Goal: Task Accomplishment & Management: Complete application form

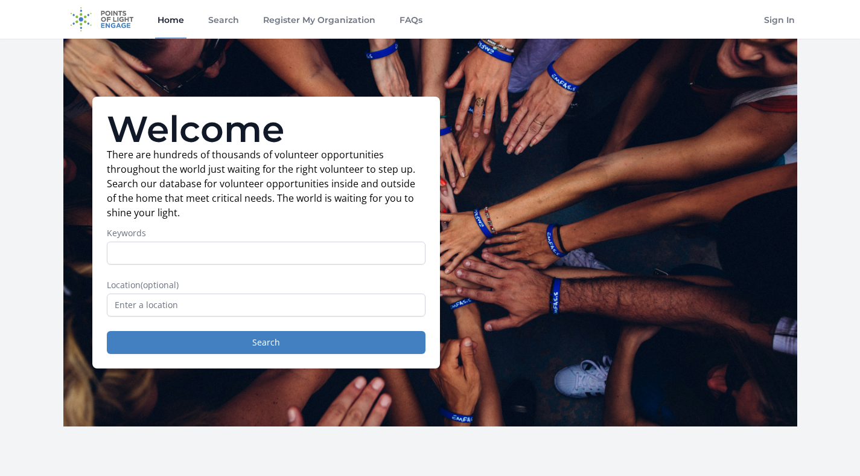
click at [217, 257] on input "Keywords" at bounding box center [266, 253] width 319 height 23
type input "data analysis"
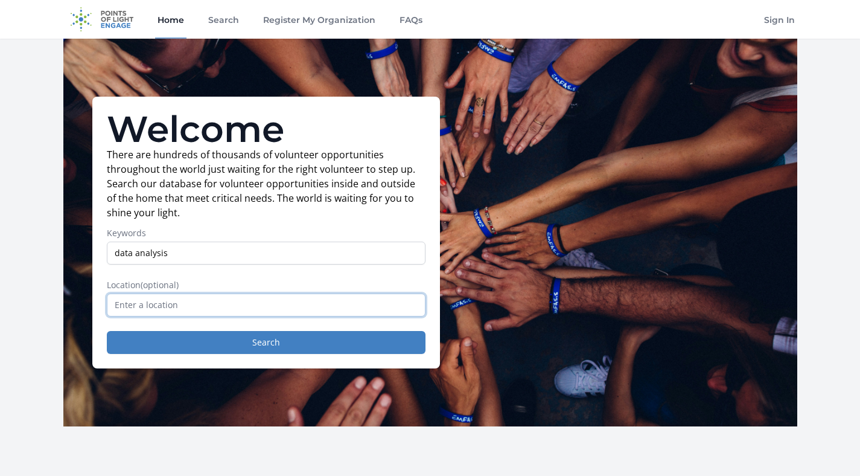
click at [176, 301] on input "text" at bounding box center [266, 304] width 319 height 23
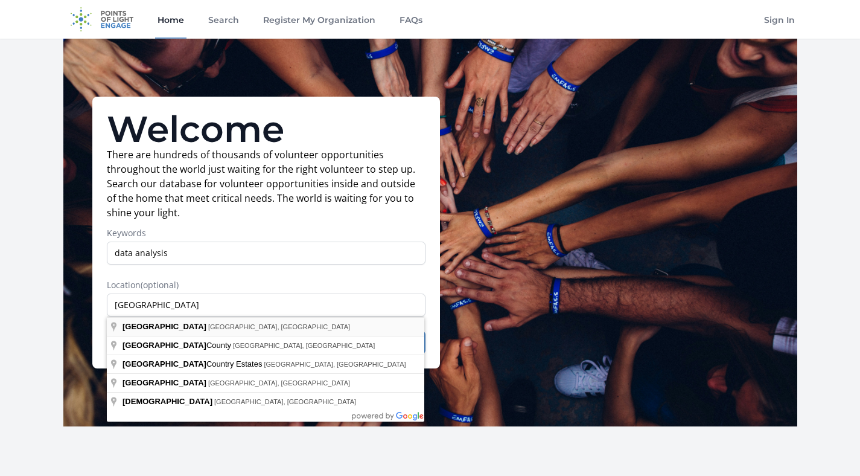
type input "[GEOGRAPHIC_DATA], [GEOGRAPHIC_DATA], [GEOGRAPHIC_DATA]"
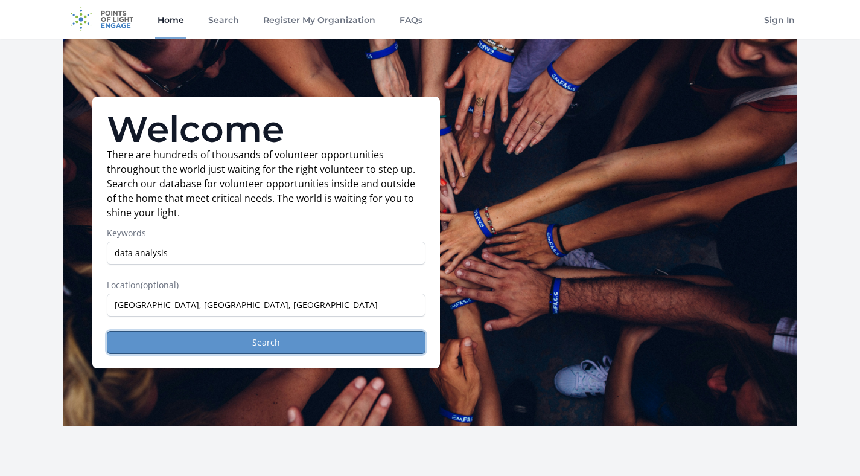
click at [199, 342] on button "Search" at bounding box center [266, 342] width 319 height 23
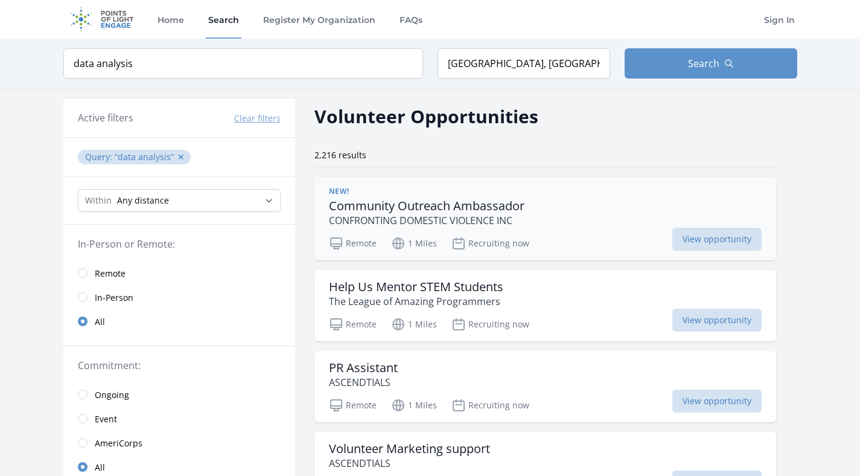
click at [479, 216] on p "CONFRONTING DOMESTIC VIOLENCE INC" at bounding box center [427, 220] width 196 height 14
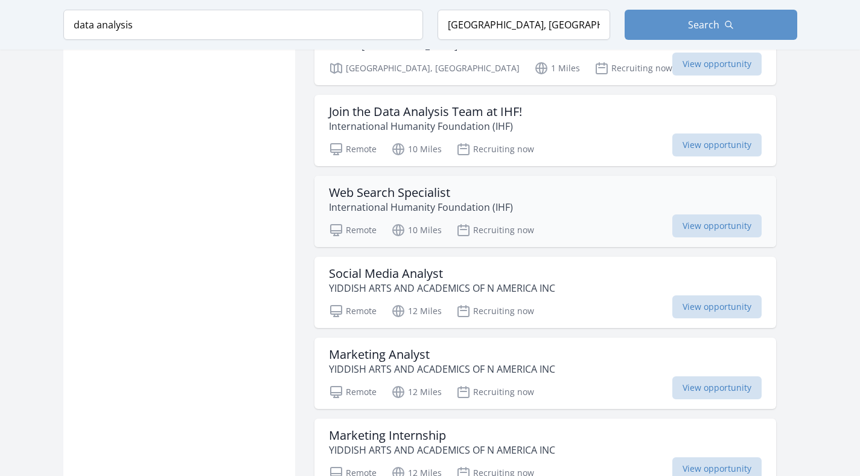
scroll to position [1037, 0]
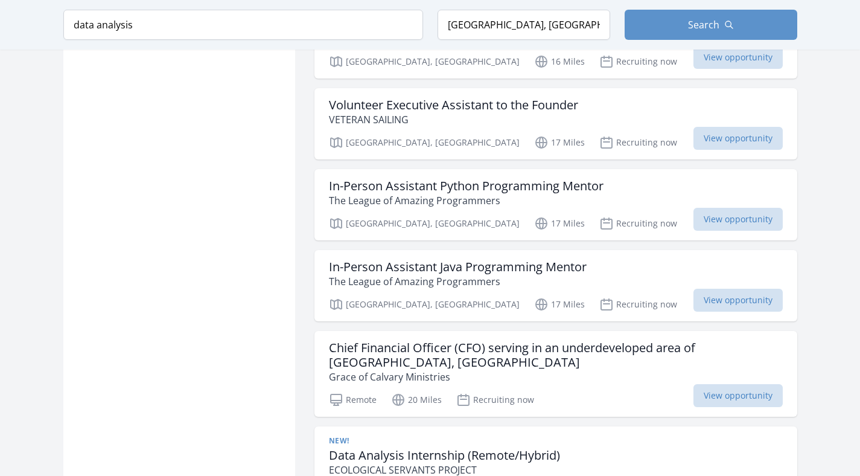
scroll to position [2287, 0]
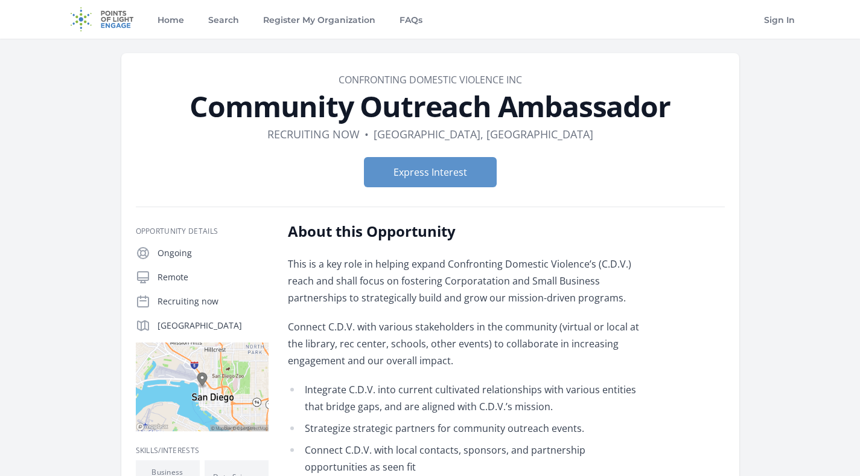
click at [458, 267] on p "This is a key role in helping expand Confronting Domestic Violence’s (C.D.V.) r…" at bounding box center [464, 280] width 353 height 51
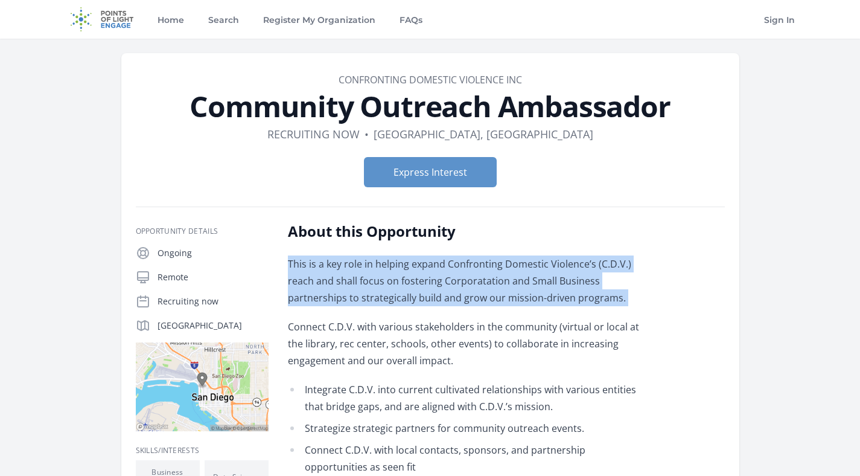
click at [456, 280] on p "This is a key role in helping expand Confronting Domestic Violence’s (C.D.V.) r…" at bounding box center [464, 280] width 353 height 51
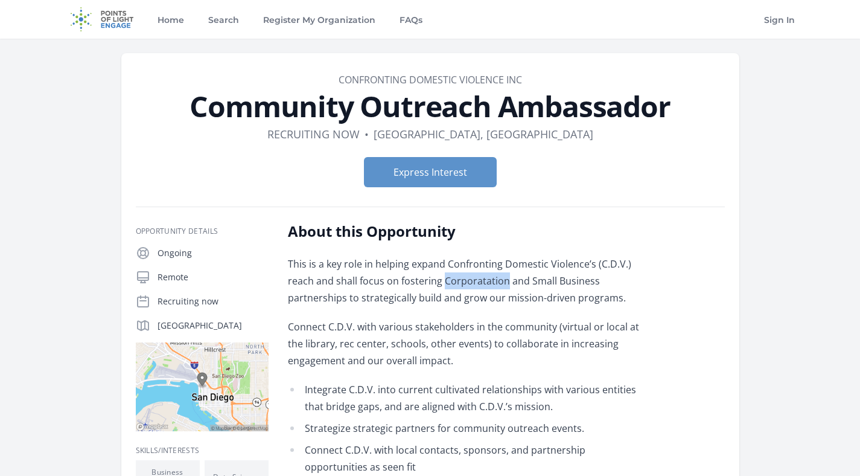
click at [456, 280] on p "This is a key role in helping expand Confronting Domestic Violence’s (C.D.V.) r…" at bounding box center [464, 280] width 353 height 51
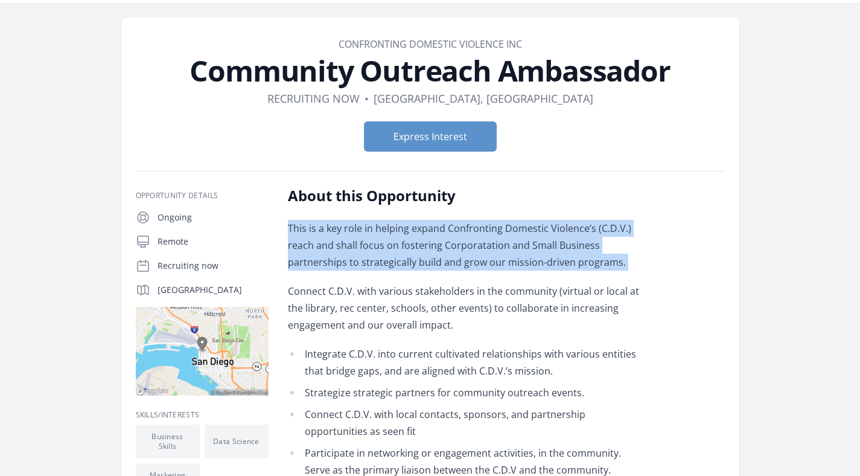
scroll to position [100, 0]
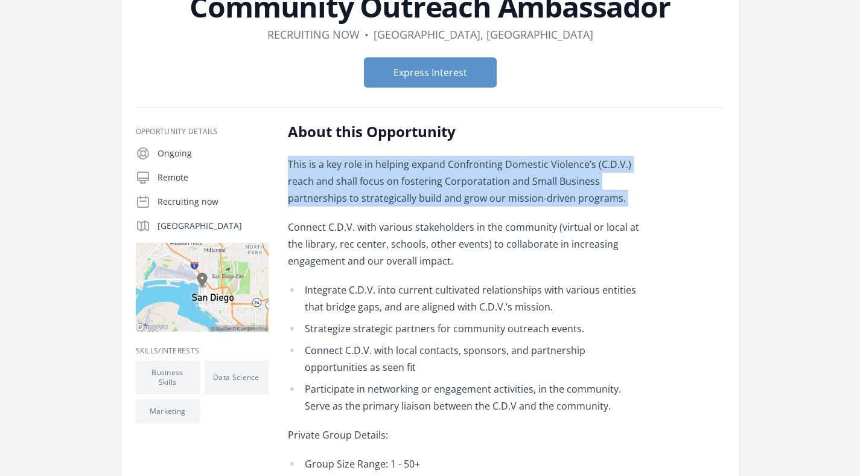
click at [453, 304] on li "Integrate C.D.V. into current cultivated relationships with various entities th…" at bounding box center [464, 298] width 353 height 34
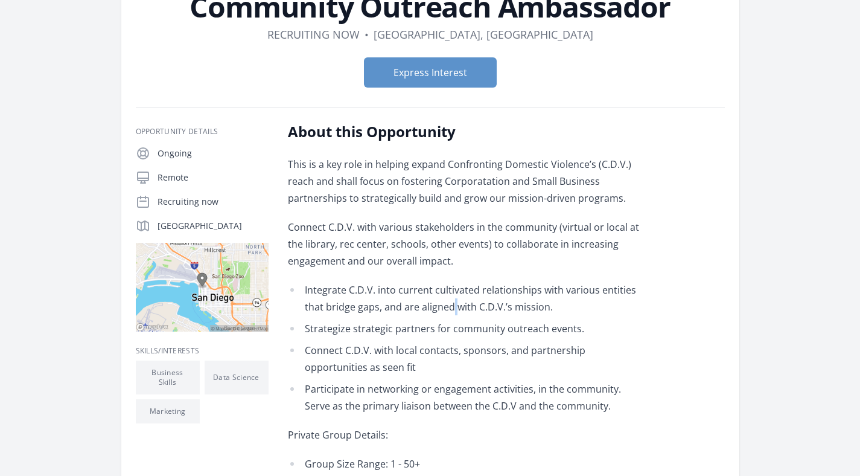
click at [453, 304] on li "Integrate C.D.V. into current cultivated relationships with various entities th…" at bounding box center [464, 298] width 353 height 34
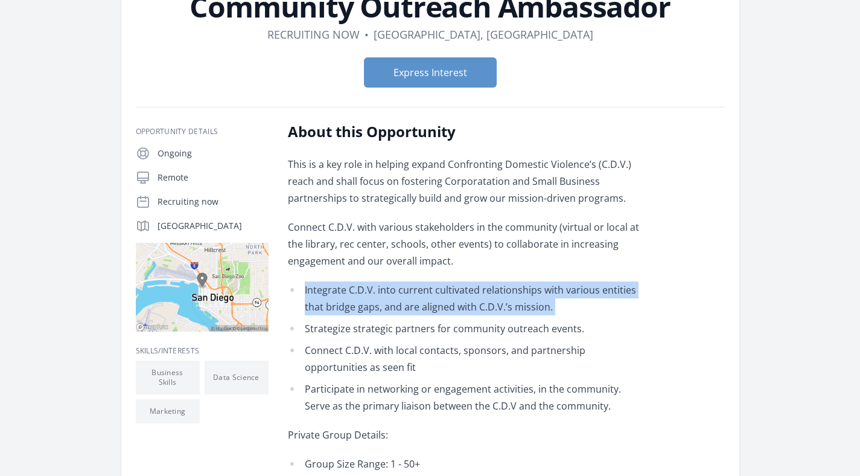
click at [453, 304] on li "Integrate C.D.V. into current cultivated relationships with various entities th…" at bounding box center [464, 298] width 353 height 34
click at [456, 295] on li "Integrate C.D.V. into current cultivated relationships with various entities th…" at bounding box center [464, 298] width 353 height 34
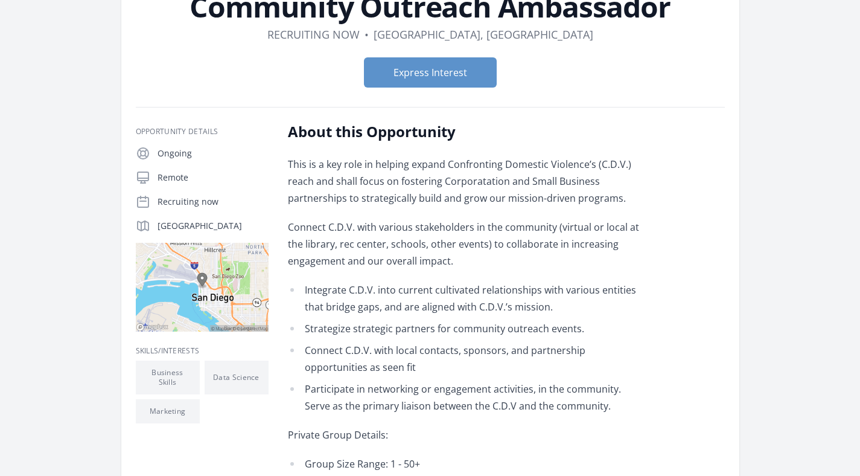
click at [456, 295] on li "Integrate C.D.V. into current cultivated relationships with various entities th…" at bounding box center [464, 298] width 353 height 34
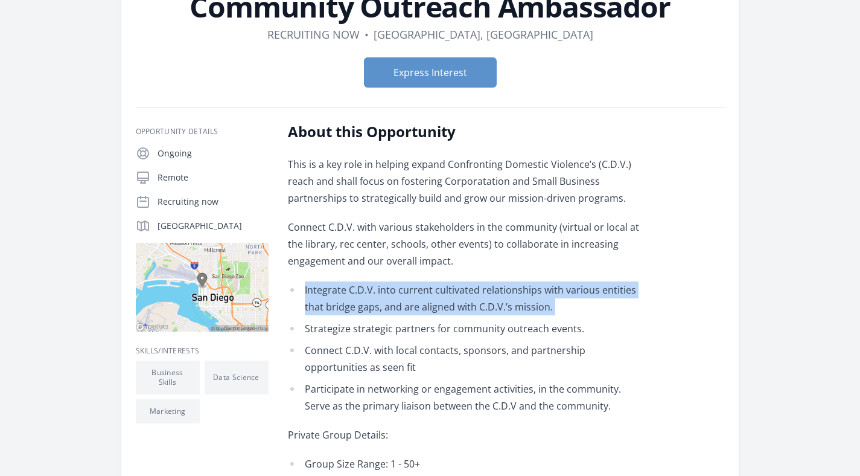
click at [450, 331] on li "Strategize strategic partners for community outreach events." at bounding box center [464, 328] width 353 height 17
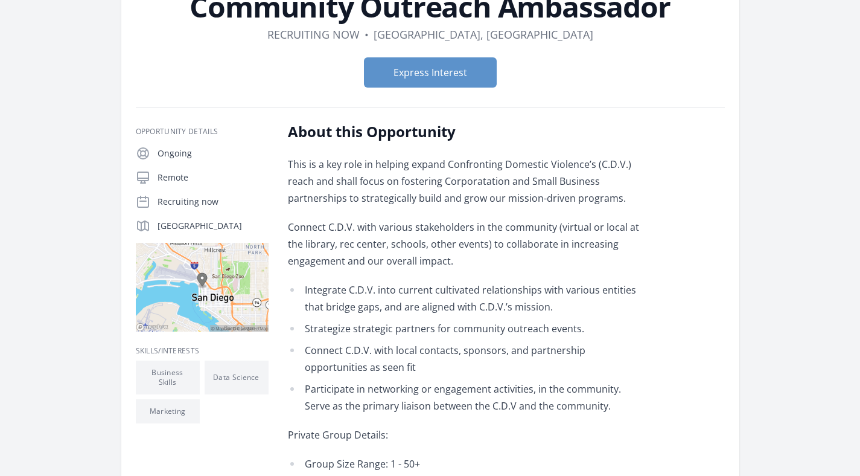
click at [450, 331] on li "Strategize strategic partners for community outreach events." at bounding box center [464, 328] width 353 height 17
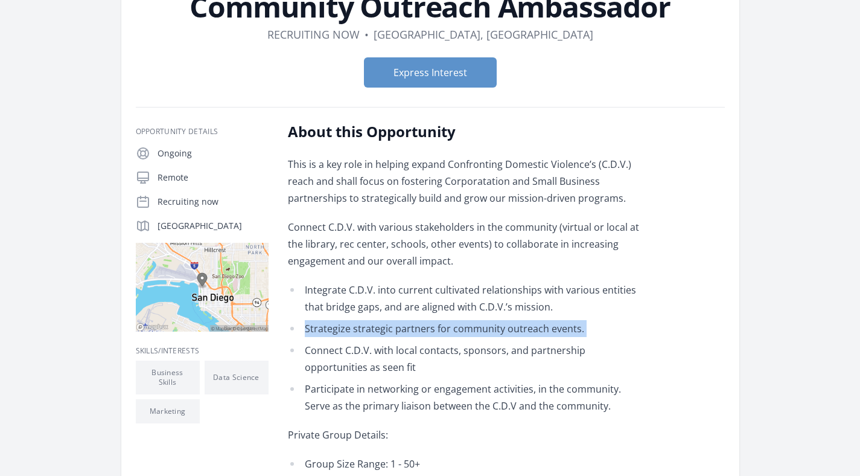
click at [450, 331] on li "Strategize strategic partners for community outreach events." at bounding box center [464, 328] width 353 height 17
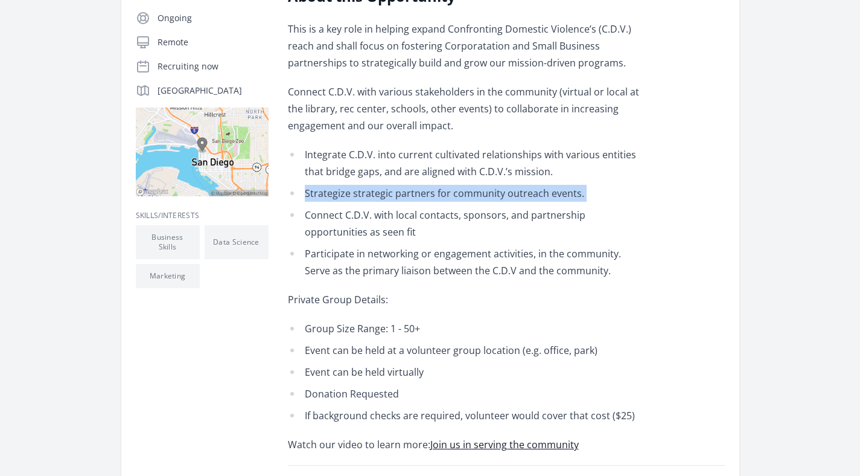
scroll to position [252, 0]
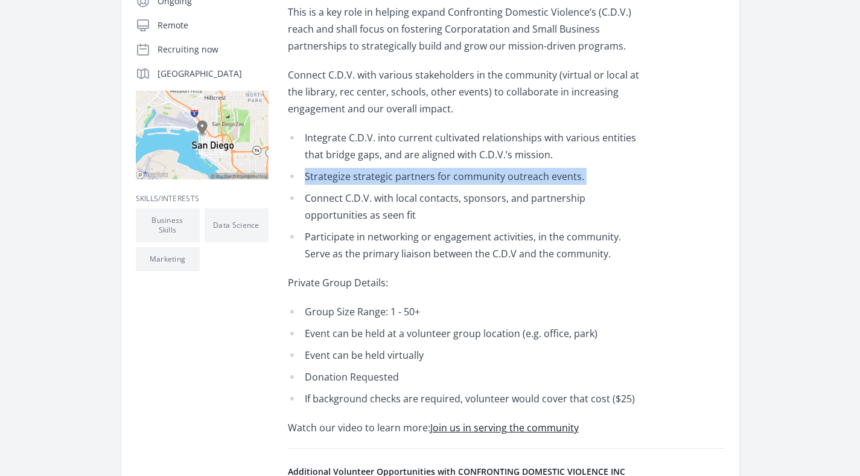
click at [450, 331] on li "Event can be held at a volunteer group location (e.g. office, park)" at bounding box center [464, 333] width 353 height 17
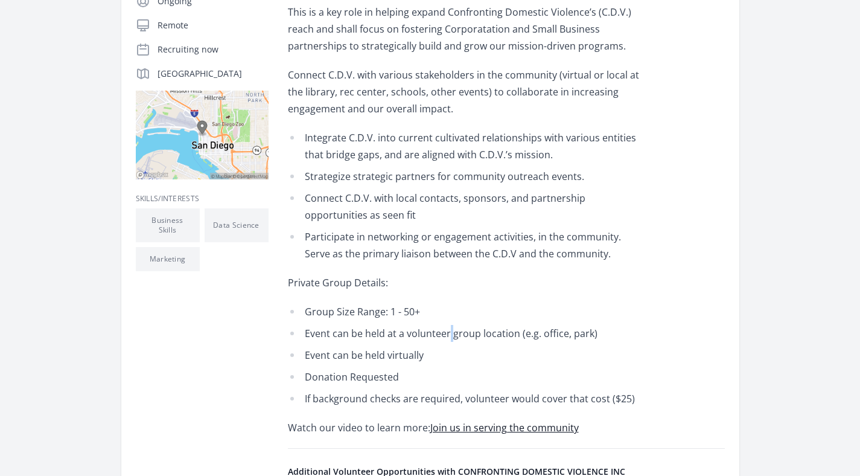
click at [450, 331] on li "Event can be held at a volunteer group location (e.g. office, park)" at bounding box center [464, 333] width 353 height 17
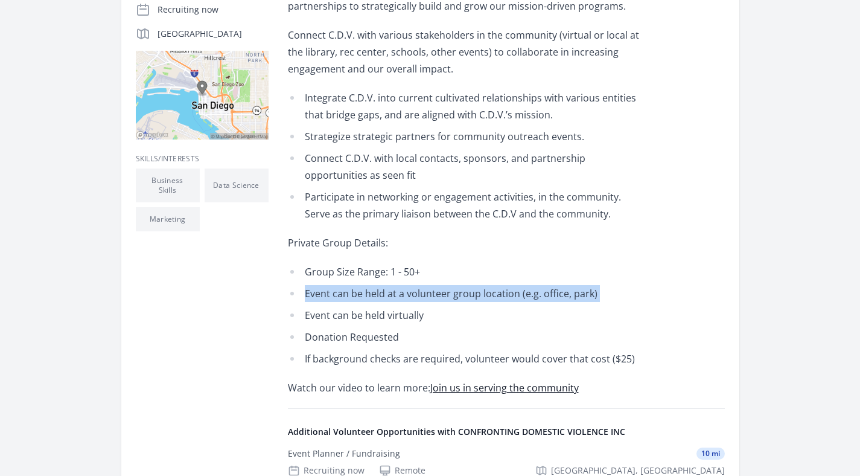
scroll to position [361, 0]
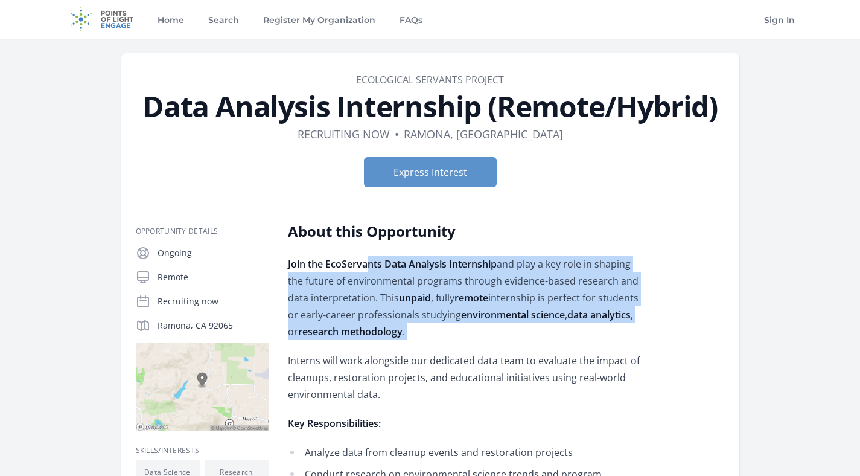
drag, startPoint x: 367, startPoint y: 263, endPoint x: 500, endPoint y: 350, distance: 158.8
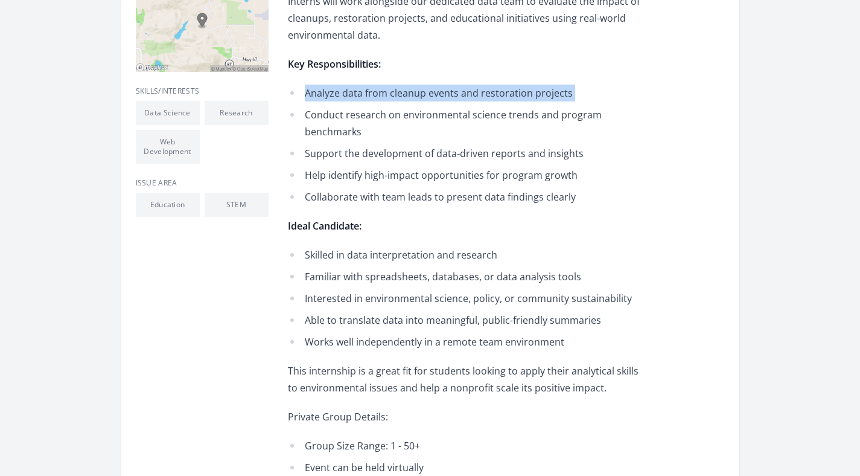
scroll to position [519, 0]
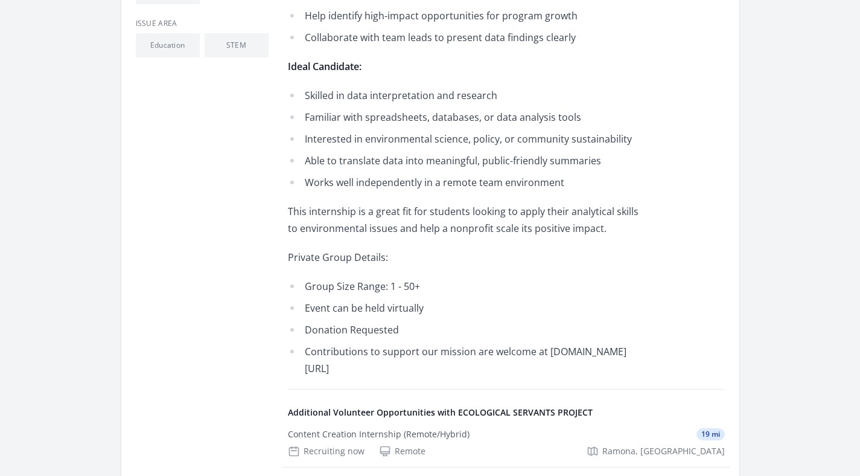
click at [472, 310] on li "Event can be held virtually" at bounding box center [464, 307] width 353 height 17
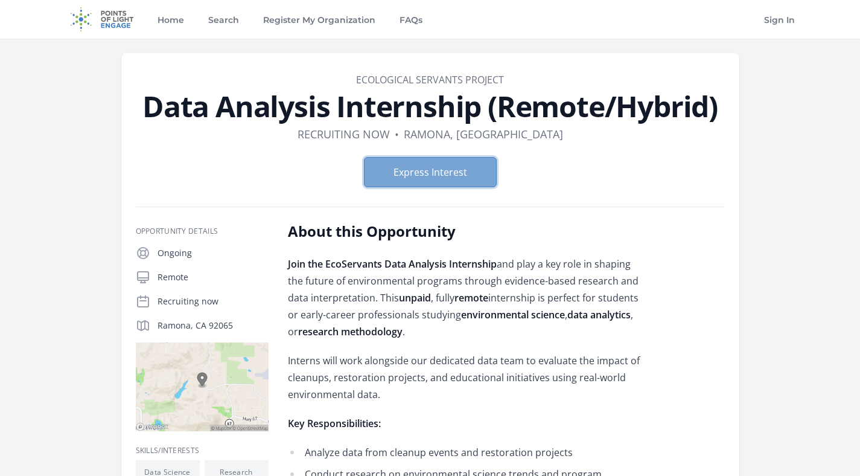
click at [429, 168] on button "Express Interest" at bounding box center [430, 172] width 133 height 30
